Goal: Find specific page/section

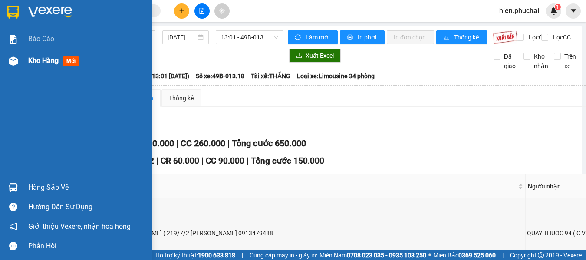
click at [23, 65] on div "Kho hàng mới" at bounding box center [76, 61] width 152 height 22
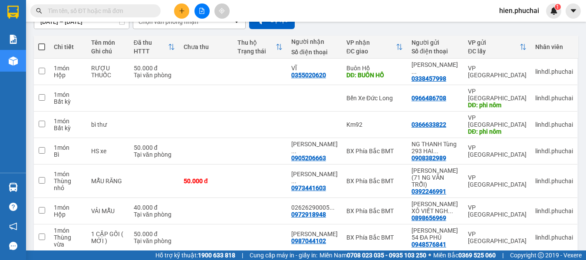
scroll to position [43, 0]
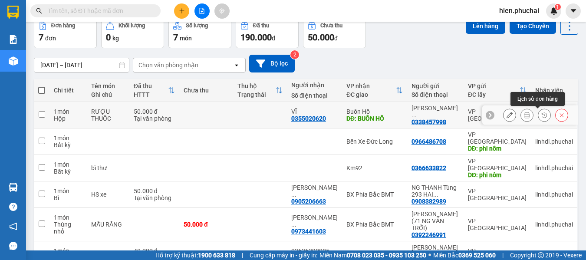
click at [542, 119] on button at bounding box center [544, 115] width 12 height 15
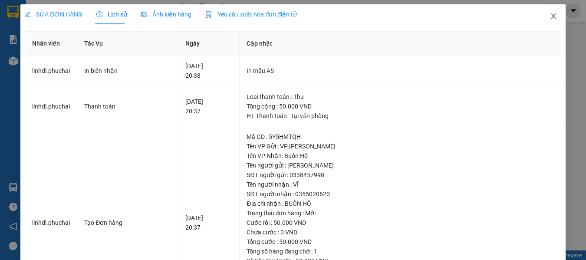
click at [553, 17] on span "Close" at bounding box center [554, 16] width 24 height 24
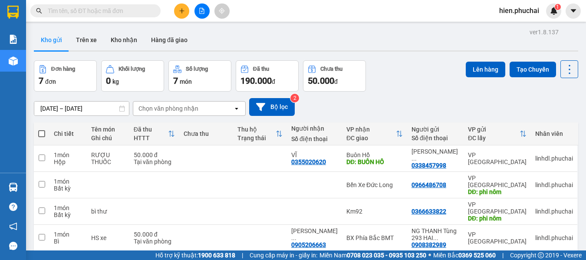
scroll to position [87, 0]
